Goal: Check status: Check status

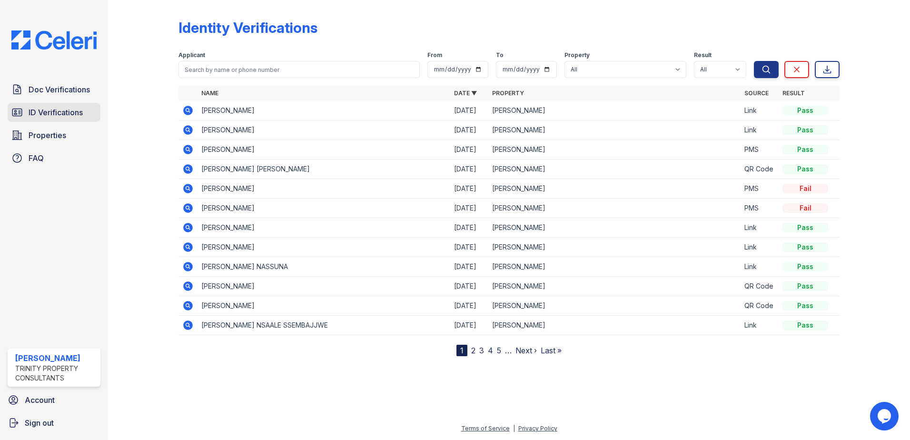
click at [64, 112] on span "ID Verifications" at bounding box center [56, 112] width 54 height 11
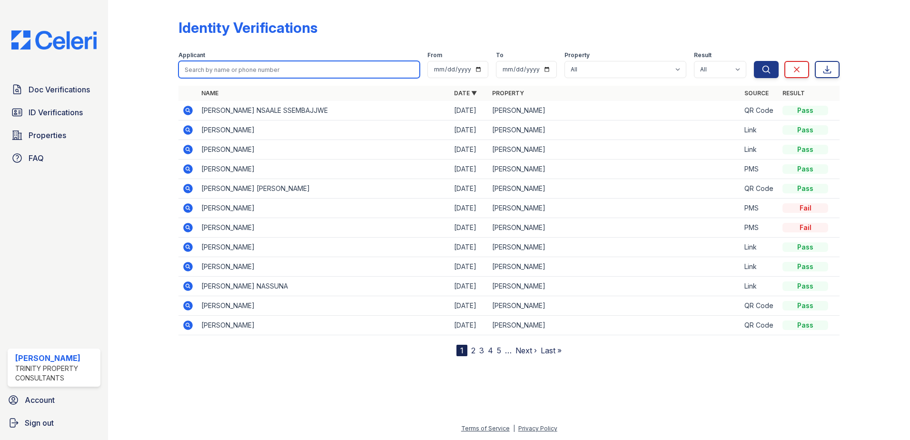
click at [243, 70] on input "search" at bounding box center [298, 69] width 241 height 17
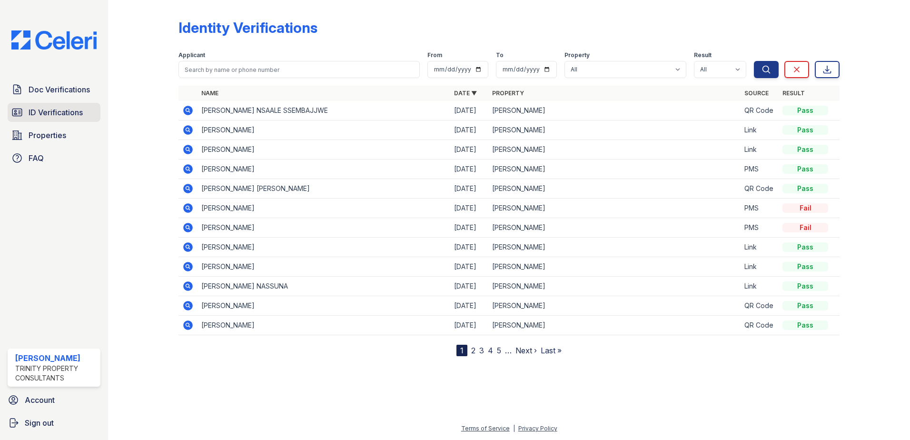
click at [74, 114] on span "ID Verifications" at bounding box center [56, 112] width 54 height 11
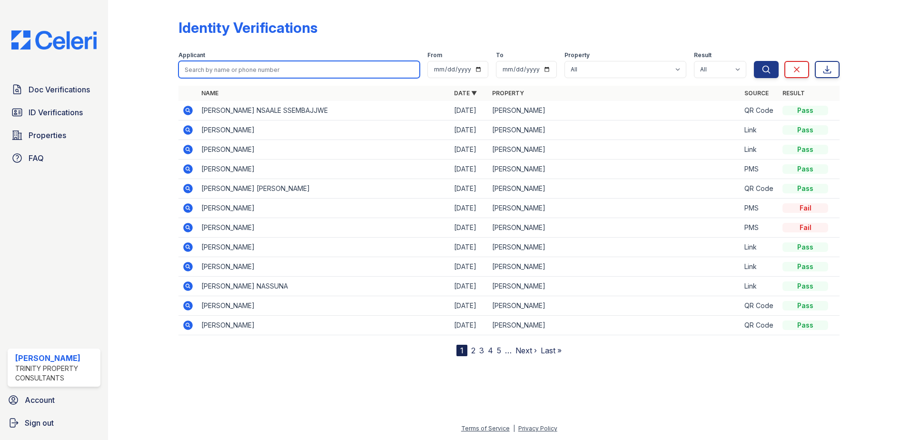
click at [237, 66] on input "search" at bounding box center [298, 69] width 241 height 17
click at [233, 68] on input "search" at bounding box center [298, 69] width 241 height 17
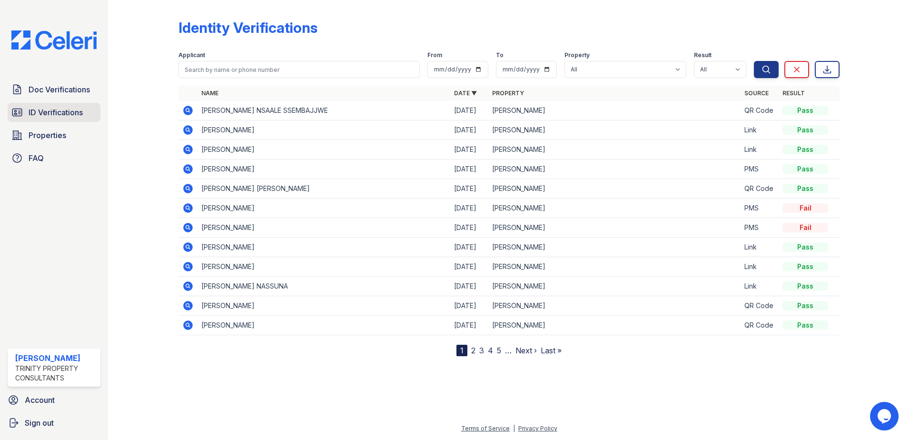
click at [43, 115] on span "ID Verifications" at bounding box center [56, 112] width 54 height 11
click at [39, 110] on span "ID Verifications" at bounding box center [56, 112] width 54 height 11
click at [62, 111] on span "ID Verifications" at bounding box center [56, 112] width 54 height 11
click at [69, 117] on span "ID Verifications" at bounding box center [56, 112] width 54 height 11
click at [68, 107] on span "ID Verifications" at bounding box center [56, 112] width 54 height 11
